Goal: Ask a question

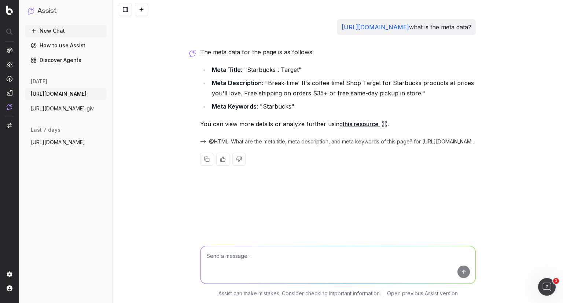
click at [55, 33] on button "New Chat" at bounding box center [66, 31] width 82 height 12
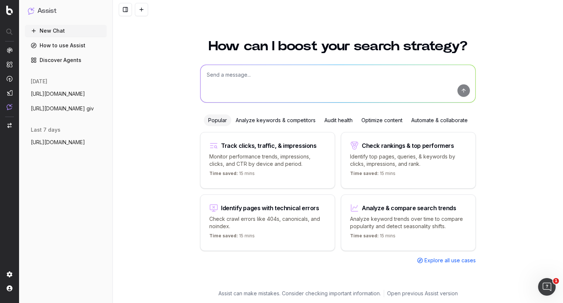
click at [241, 85] on textarea at bounding box center [337, 83] width 275 height 37
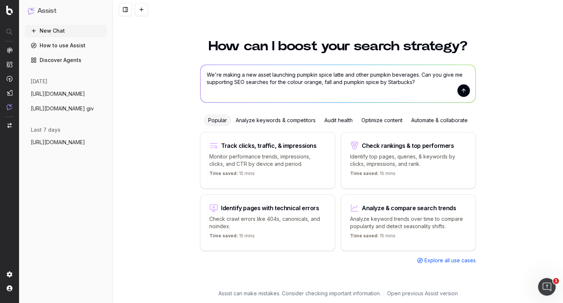
type textarea "We're making a new asset launching pumpkin spice latte and other pumpkin bevera…"
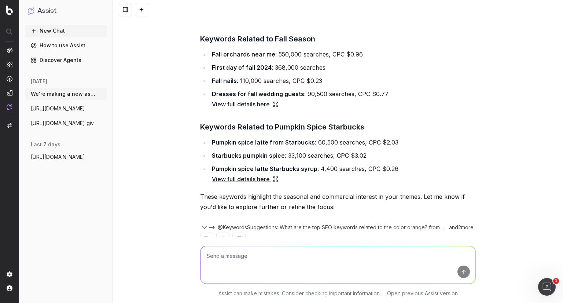
scroll to position [175, 0]
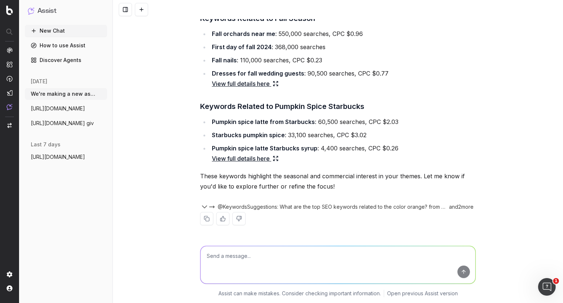
click at [299, 255] on textarea at bounding box center [337, 264] width 275 height 37
type textarea "f"
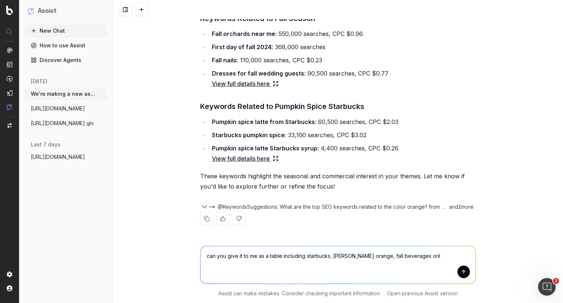
type textarea "can you give it to me as a table including starbucks, [PERSON_NAME] orange, fal…"
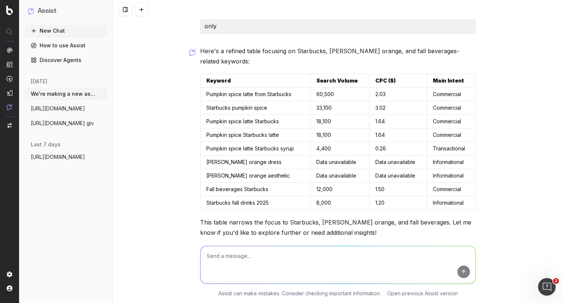
scroll to position [426, 0]
